Goal: Task Accomplishment & Management: Manage account settings

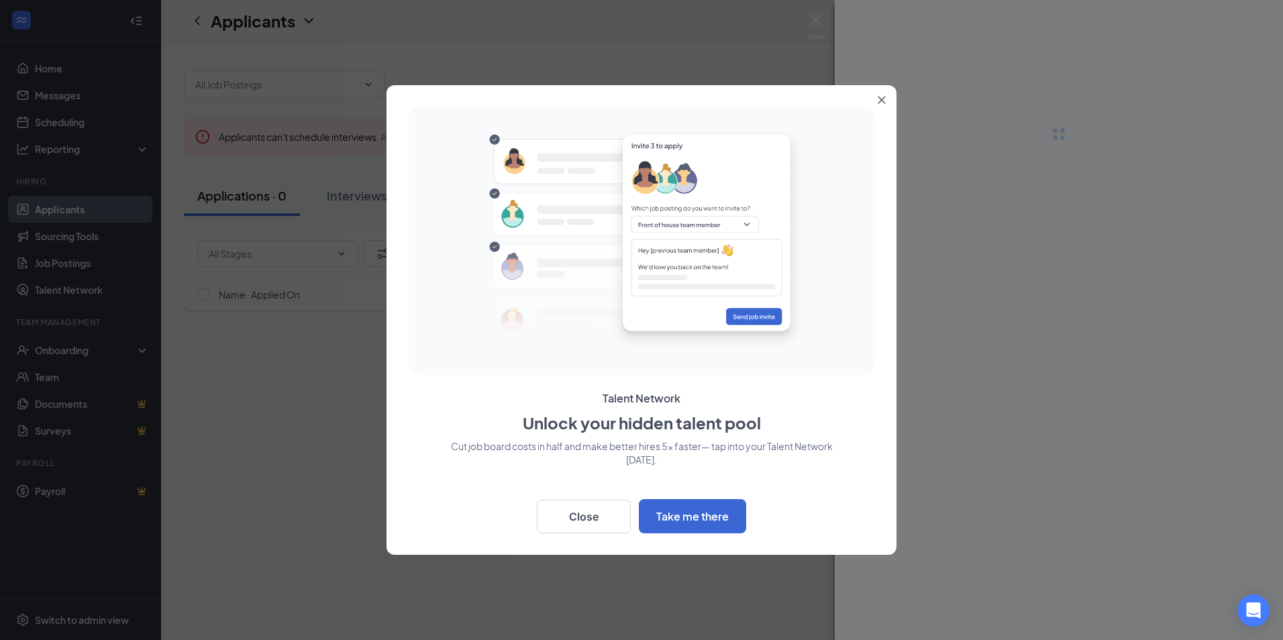
click at [885, 98] on icon "Close" at bounding box center [882, 100] width 8 height 8
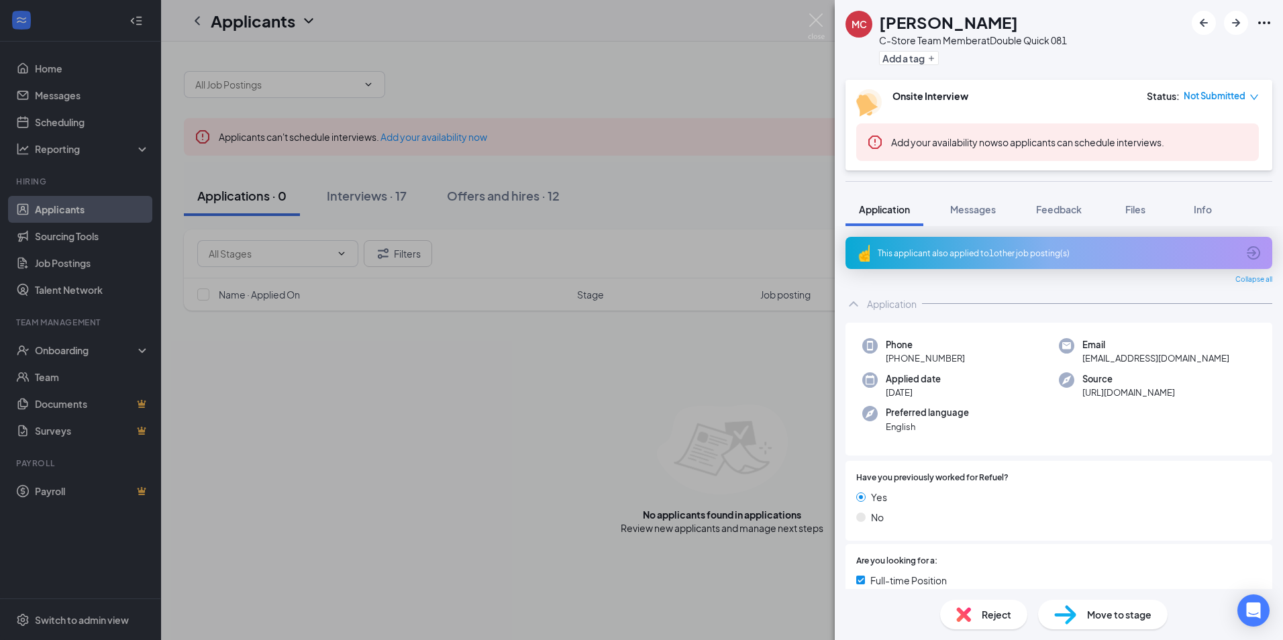
click at [368, 195] on div "MC [PERSON_NAME] C-Store Team Member at Double Quick 081 Add a tag Onsite Inter…" at bounding box center [641, 320] width 1283 height 640
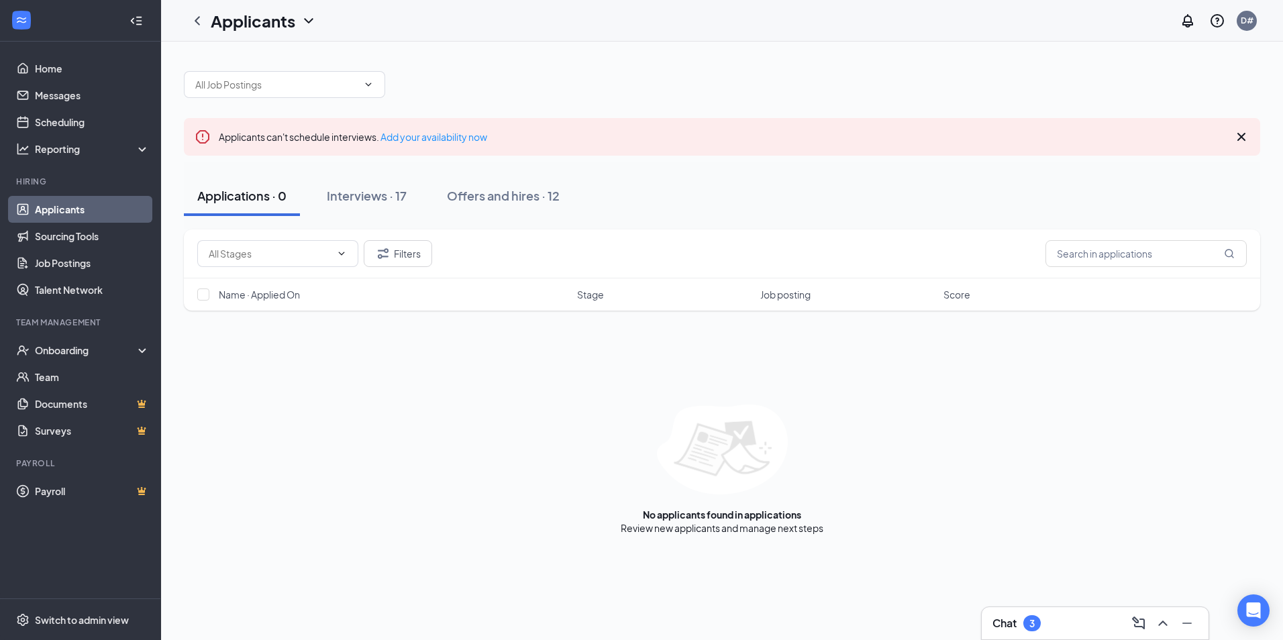
click at [368, 195] on div "Interviews · 17" at bounding box center [367, 195] width 80 height 17
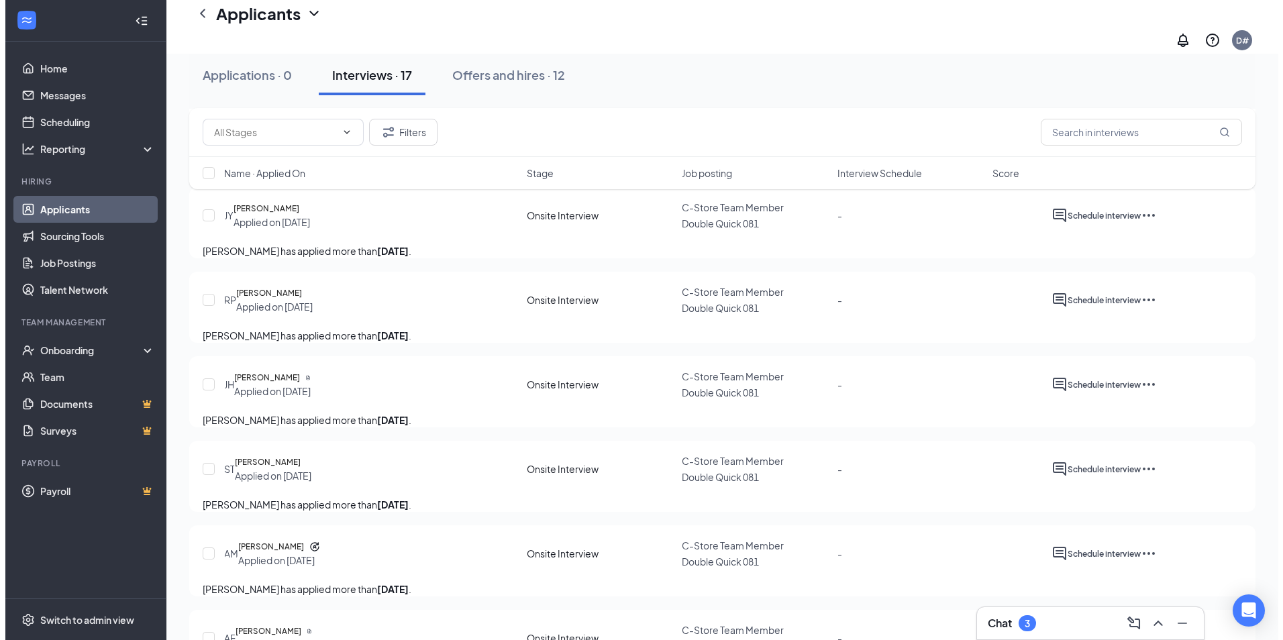
scroll to position [548, 0]
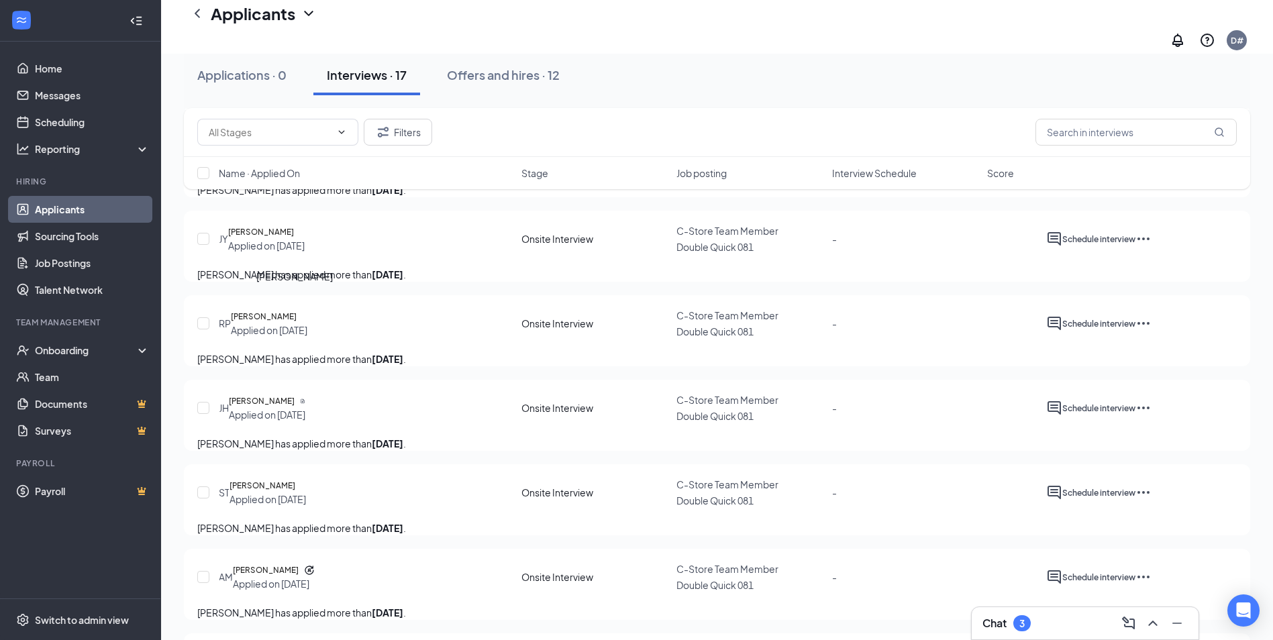
click at [294, 239] on h5 "[PERSON_NAME]" at bounding box center [261, 232] width 66 height 13
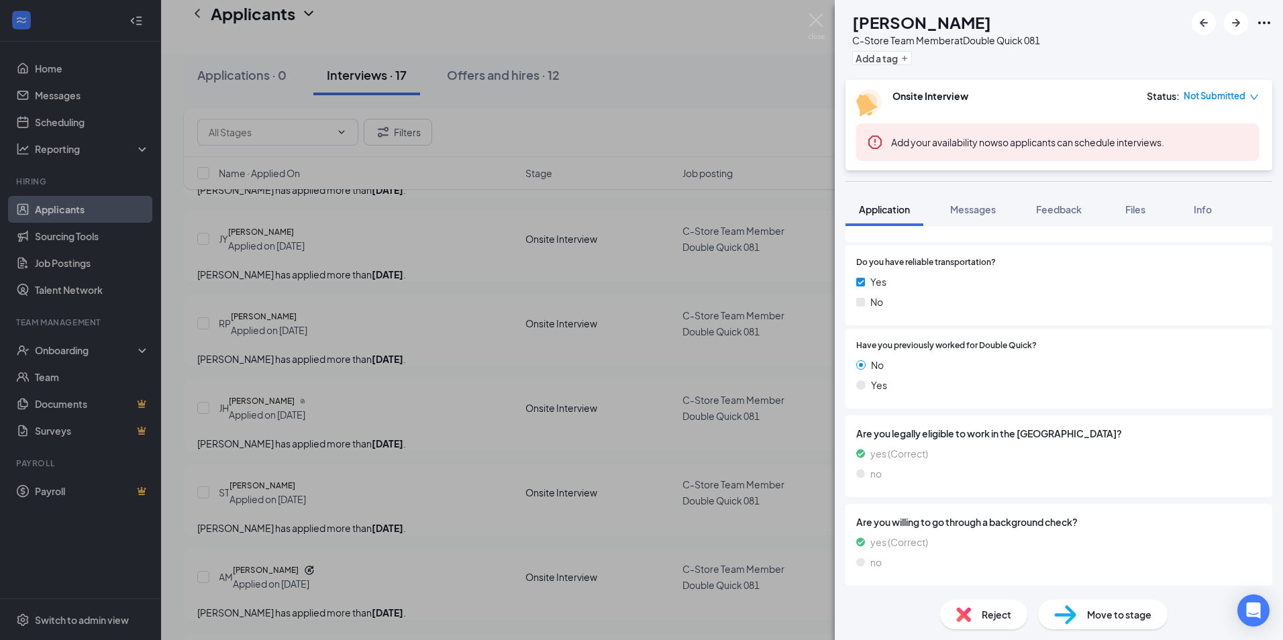
scroll to position [763, 0]
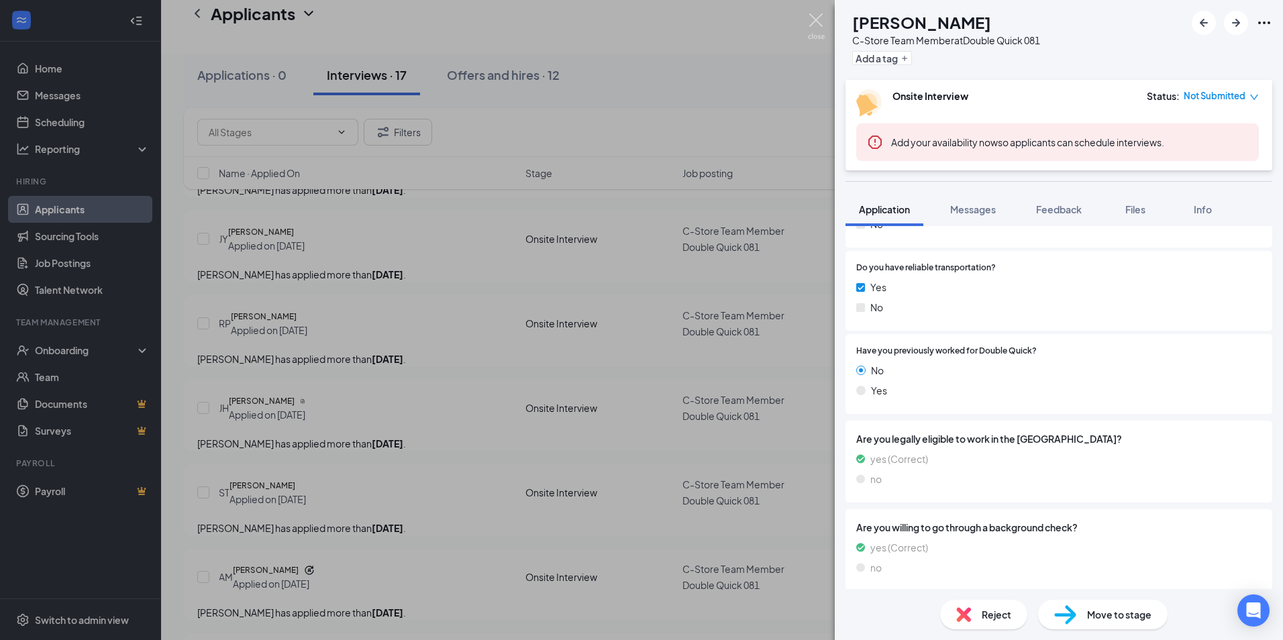
click at [811, 20] on img at bounding box center [816, 26] width 17 height 26
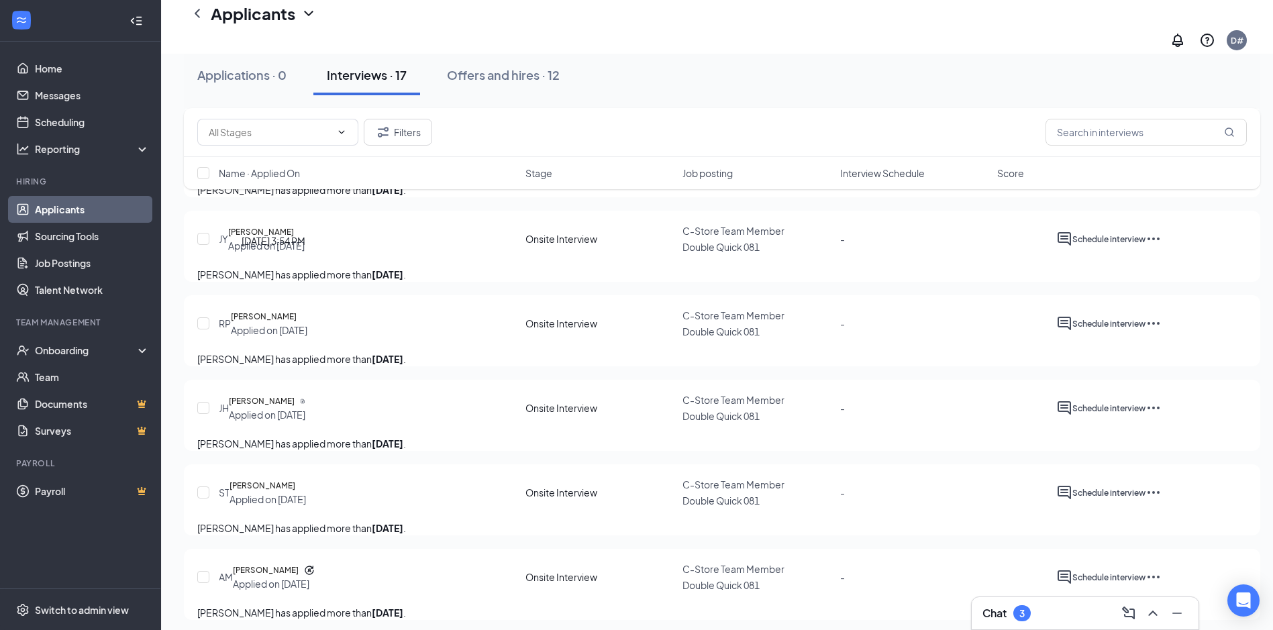
click at [279, 168] on div "Applied on [DATE]" at bounding box center [269, 160] width 77 height 13
drag, startPoint x: 279, startPoint y: 212, endPoint x: 258, endPoint y: 205, distance: 21.9
click at [258, 154] on h5 "[PERSON_NAME]" at bounding box center [264, 147] width 66 height 13
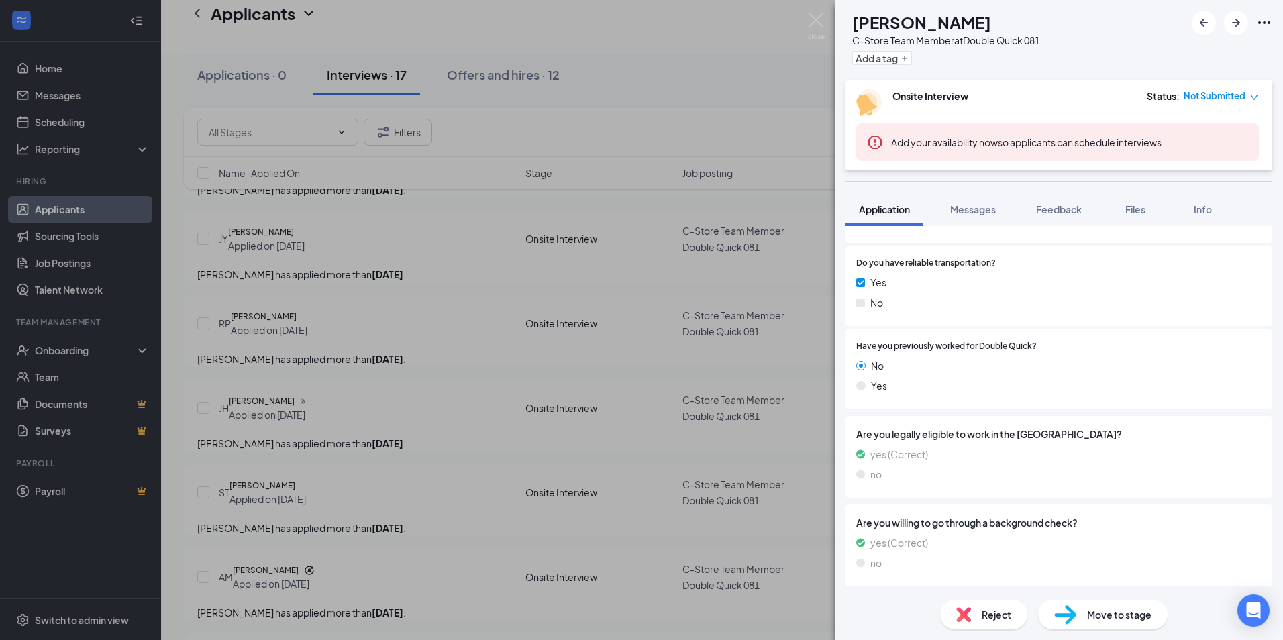
scroll to position [806, 0]
click at [270, 409] on div "AA [PERSON_NAME] C-Store Team Member at Double Quick 081 Add a tag Onsite Inter…" at bounding box center [641, 320] width 1283 height 640
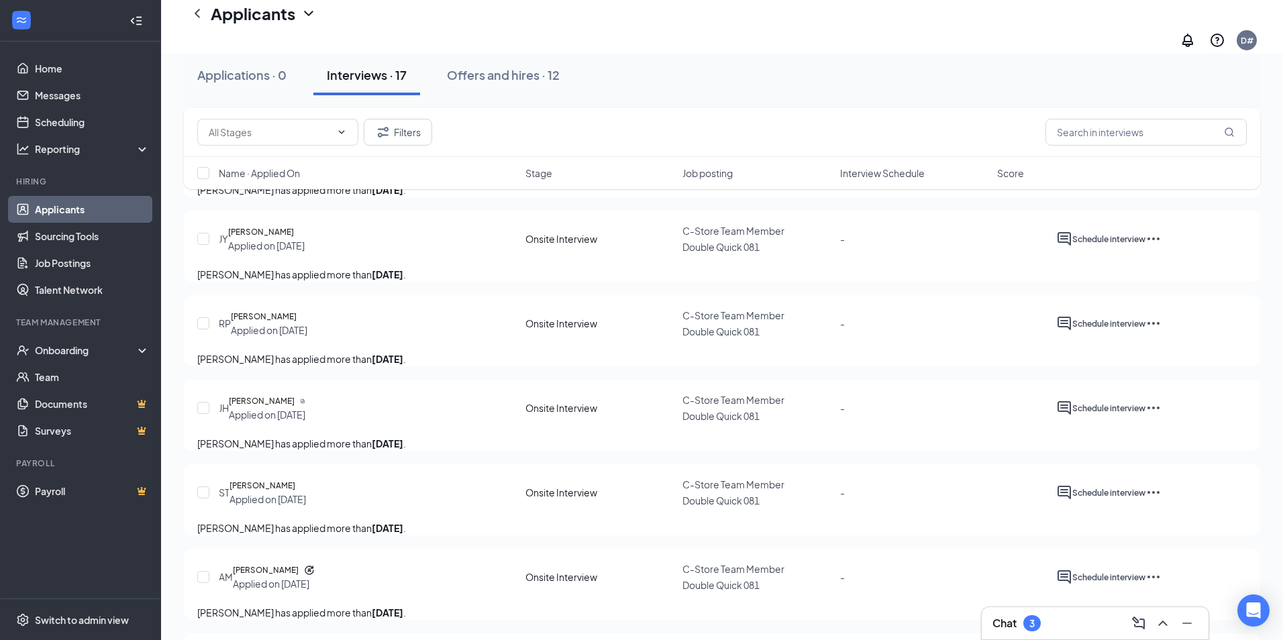
click at [270, 408] on h5 "[PERSON_NAME]" at bounding box center [262, 401] width 66 height 13
